Goal: Information Seeking & Learning: Check status

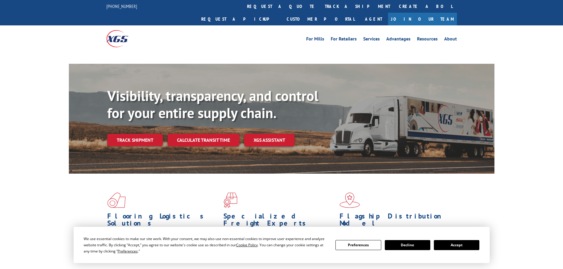
click at [460, 245] on button "Accept" at bounding box center [457, 245] width 46 height 10
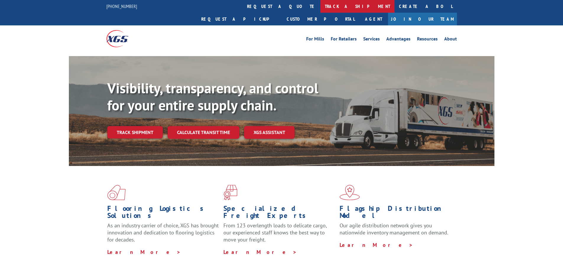
click at [321, 7] on link "track a shipment" at bounding box center [358, 6] width 74 height 13
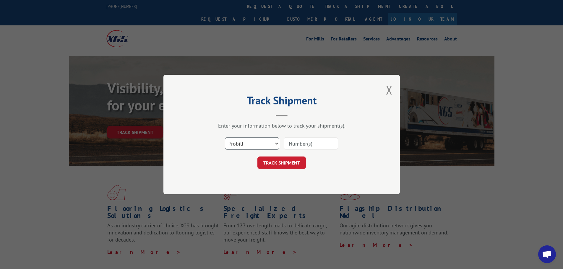
click at [259, 145] on select "Select category... Probill BOL PO" at bounding box center [252, 143] width 54 height 12
select select "po"
click at [225, 137] on select "Select category... Probill BOL PO" at bounding box center [252, 143] width 54 height 12
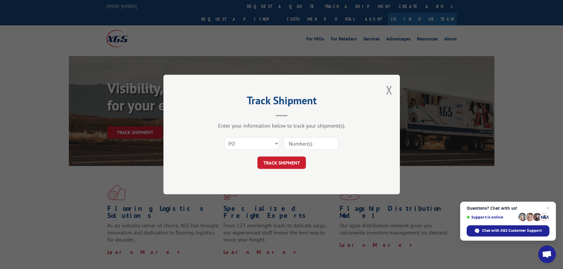
click at [313, 146] on input at bounding box center [311, 143] width 54 height 12
paste input "81531171"
type input "81531171"
click at [549, 207] on span "Open chat" at bounding box center [548, 208] width 7 height 7
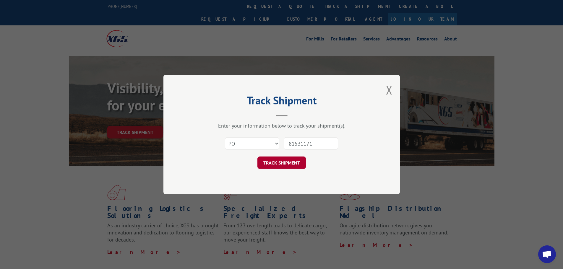
click at [282, 161] on button "TRACK SHIPMENT" at bounding box center [282, 163] width 48 height 12
